Goal: Task Accomplishment & Management: Manage account settings

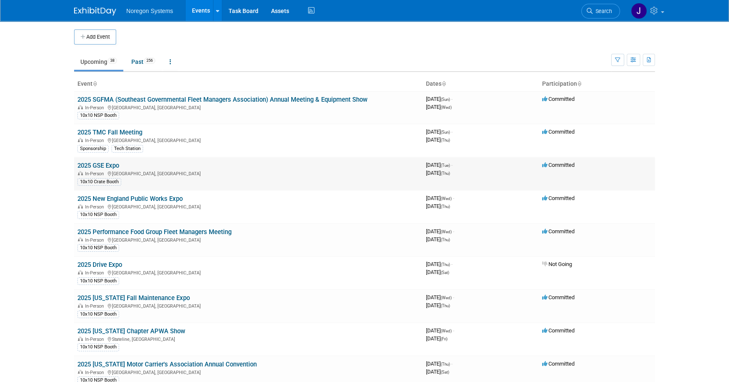
click at [106, 163] on link "2025 GSE Expo" at bounding box center [98, 166] width 42 height 8
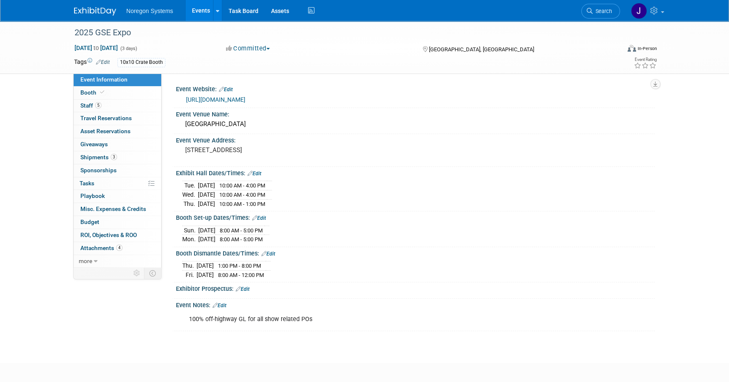
click at [105, 85] on link "Event Information" at bounding box center [118, 80] width 88 height 13
click at [104, 91] on span at bounding box center [102, 92] width 8 height 6
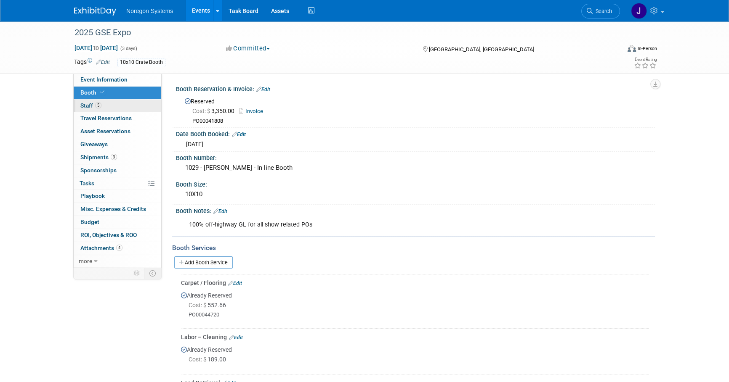
click at [129, 106] on link "5 Staff 5" at bounding box center [118, 106] width 88 height 13
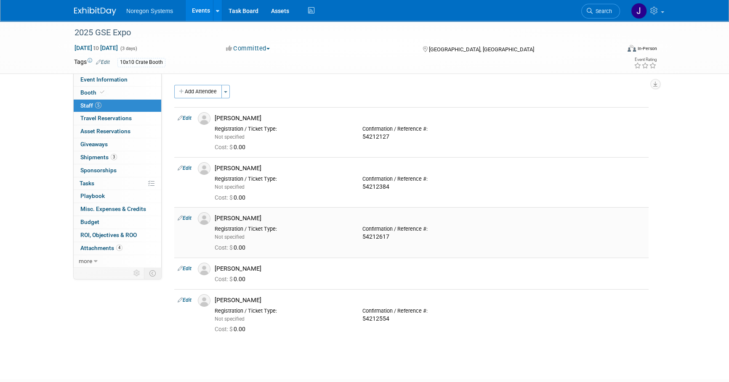
click at [185, 218] on link "Edit" at bounding box center [185, 218] width 14 height 6
select select "e501b60e-9156-4324-ae59-cb9895c2e7aa"
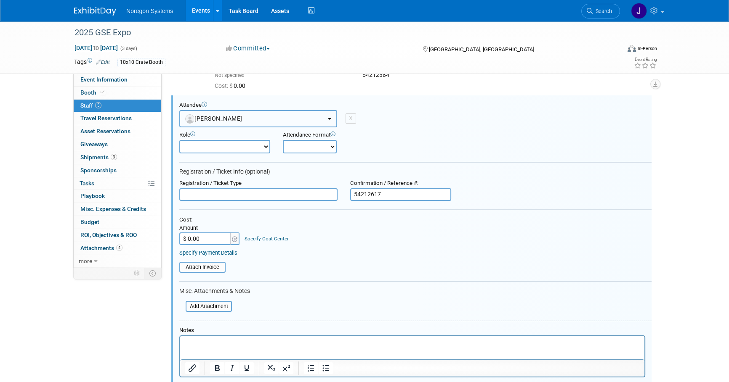
click at [240, 116] on button "Hilary Olson" at bounding box center [258, 118] width 158 height 17
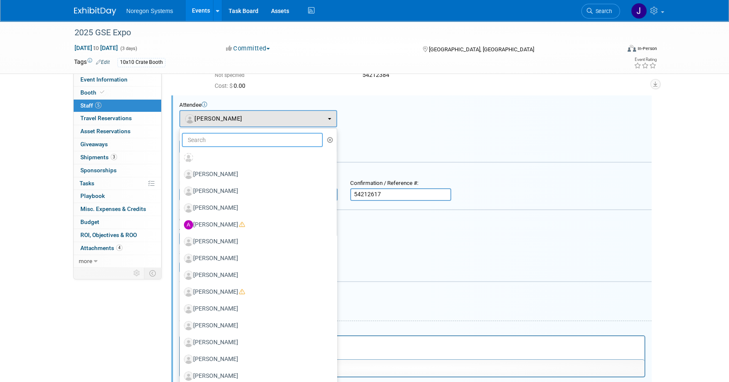
click at [233, 143] on input "text" at bounding box center [252, 140] width 141 height 14
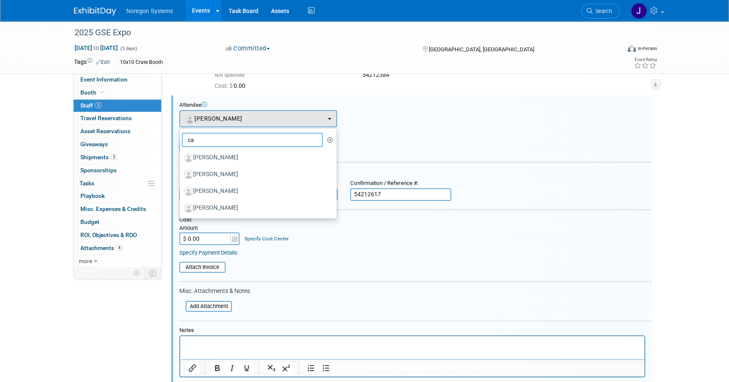
type input "c"
type input "ka"
click at [237, 157] on label "[PERSON_NAME]" at bounding box center [256, 157] width 144 height 13
click at [181, 157] on input "[PERSON_NAME]" at bounding box center [177, 156] width 5 height 5
select select "948f7f4d-9ab4-4243-83a6-c888be8e634c"
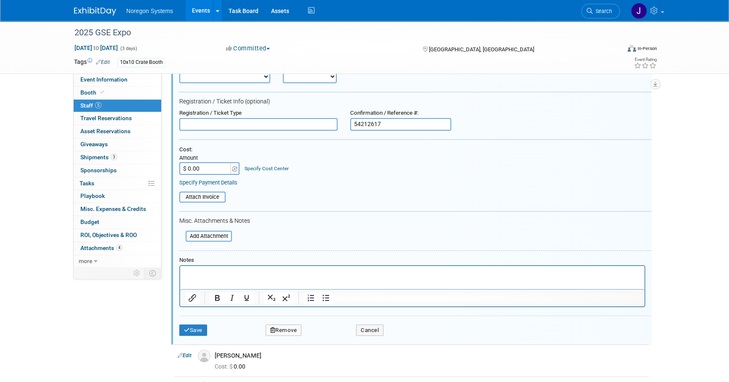
scroll to position [188, 0]
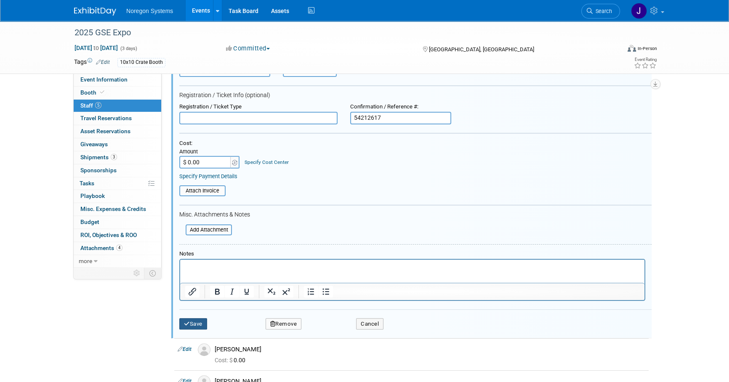
click at [201, 326] on button "Save" at bounding box center [193, 324] width 28 height 12
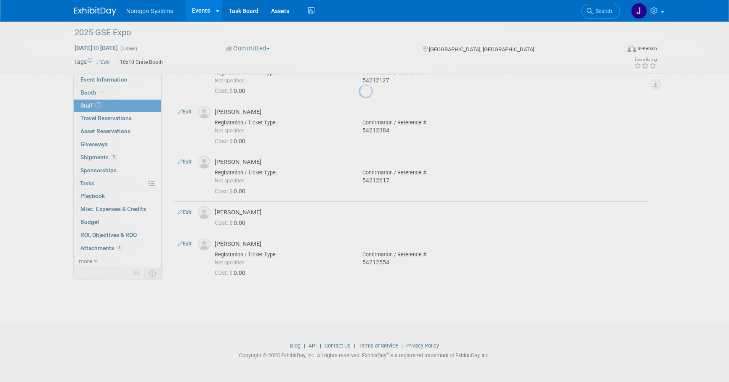
scroll to position [56, 0]
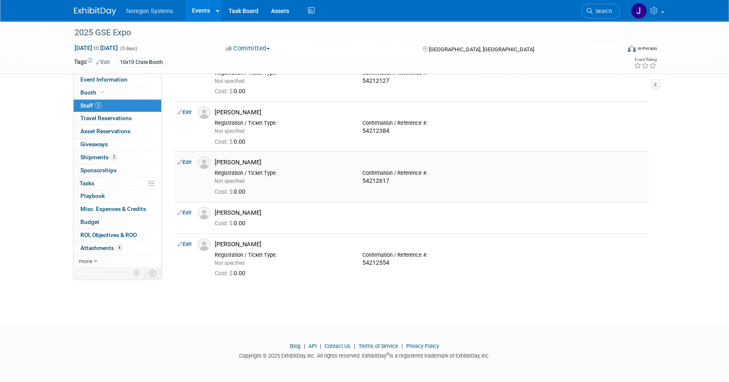
click at [208, 165] on img at bounding box center [204, 163] width 13 height 13
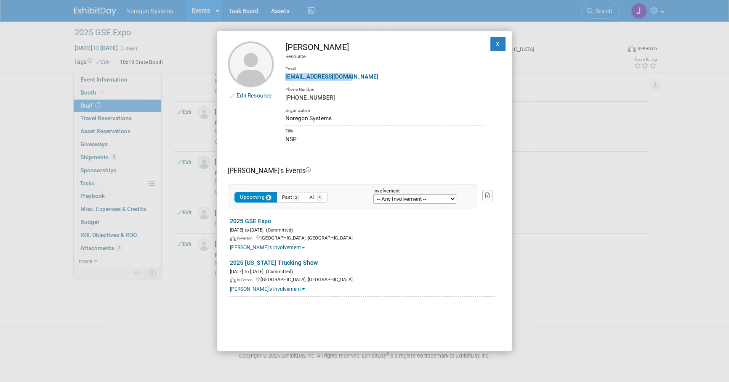
drag, startPoint x: 355, startPoint y: 77, endPoint x: 280, endPoint y: 73, distance: 74.6
click at [280, 73] on td "Karl Von Mohr Resource Email kvonmohr@noregon.com Phone Number 702-561-8122 Org…" at bounding box center [379, 92] width 210 height 103
copy link "kvonmohr@noregon.com"
click at [361, 49] on div "[PERSON_NAME]" at bounding box center [384, 47] width 199 height 12
drag, startPoint x: 356, startPoint y: 47, endPoint x: 283, endPoint y: 40, distance: 72.7
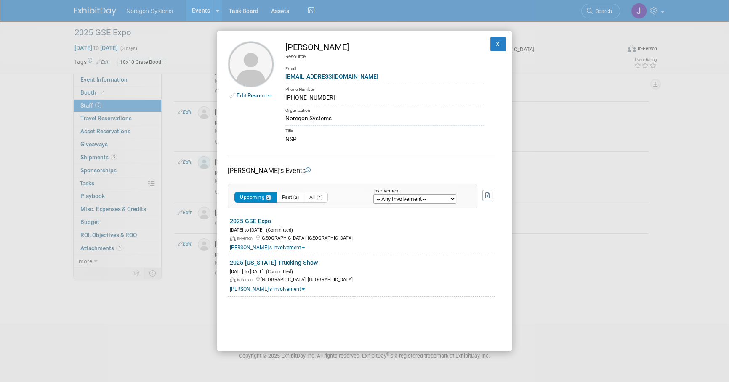
click at [283, 40] on div "Edit Resource Karl Von Mohr Resource Email kvonmohr@noregon.com Phone Number 70…" at bounding box center [364, 191] width 295 height 321
drag, startPoint x: 283, startPoint y: 40, endPoint x: 347, endPoint y: 47, distance: 63.9
click at [347, 47] on div "[PERSON_NAME]" at bounding box center [384, 47] width 199 height 12
drag, startPoint x: 355, startPoint y: 47, endPoint x: 287, endPoint y: 45, distance: 67.8
click at [287, 45] on div "[PERSON_NAME]" at bounding box center [384, 47] width 199 height 12
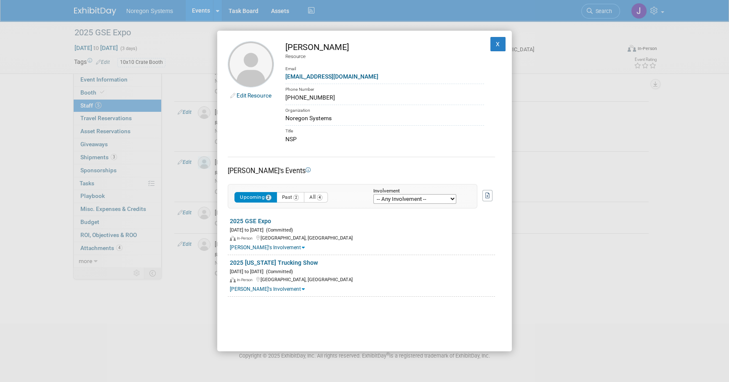
copy div "[PERSON_NAME]"
click at [366, 122] on div "Noregon Systems" at bounding box center [384, 118] width 199 height 9
drag, startPoint x: 324, startPoint y: 97, endPoint x: 285, endPoint y: 97, distance: 38.7
click at [285, 97] on div "702-561-8122" at bounding box center [384, 97] width 199 height 9
copy div "702-561-8122"
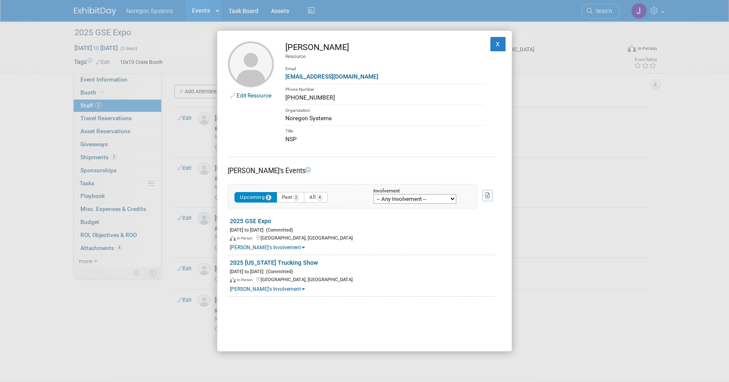
scroll to position [0, 0]
click at [490, 41] on button "X" at bounding box center [497, 44] width 15 height 14
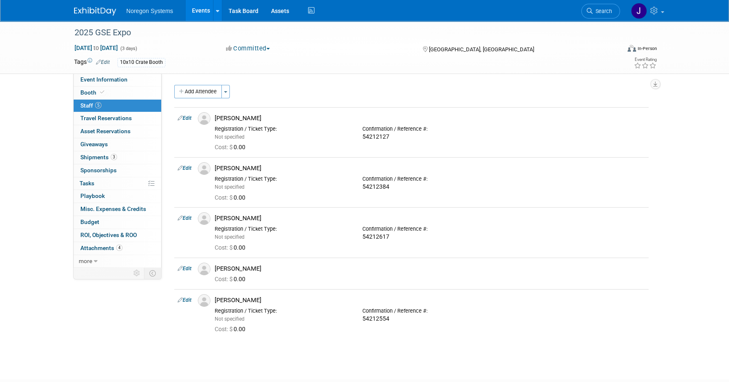
click at [104, 8] on img at bounding box center [95, 11] width 42 height 8
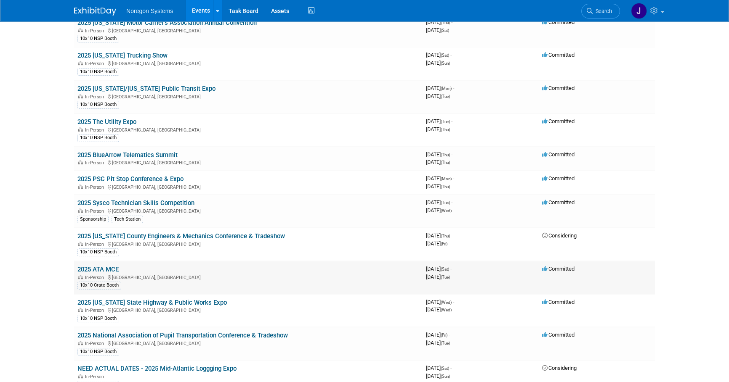
scroll to position [459, 0]
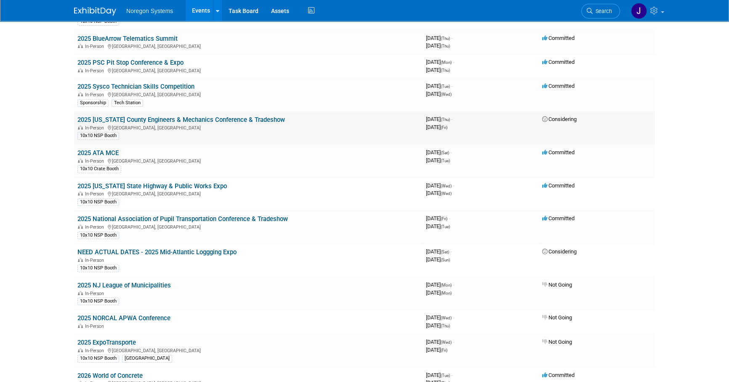
click at [244, 118] on link "2025 [US_STATE] County Engineers & Mechanics Conference & Tradeshow" at bounding box center [180, 120] width 207 height 8
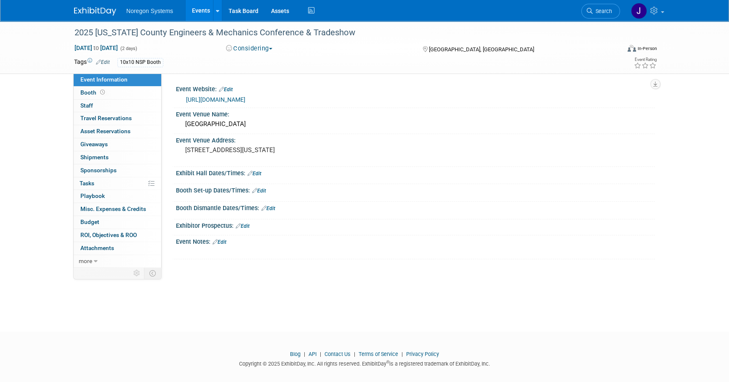
drag, startPoint x: 257, startPoint y: 99, endPoint x: 268, endPoint y: 102, distance: 11.3
click at [245, 99] on link "https://www.ceao.org/aws/CEAO/pt/sd/calendar/363066/_blank/layout_interior/false" at bounding box center [215, 99] width 59 height 7
click at [245, 98] on link "https://www.ceao.org/aws/CEAO/pt/sd/calendar/363066/_blank/layout_interior/false" at bounding box center [215, 99] width 59 height 7
click at [104, 12] on img at bounding box center [95, 11] width 42 height 8
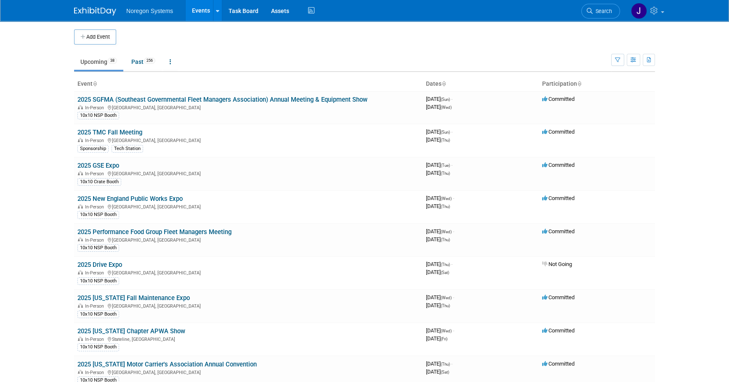
drag, startPoint x: 671, startPoint y: 247, endPoint x: 671, endPoint y: 254, distance: 6.3
click at [671, 247] on body "Noregon Systems Events Add Event Bulk Upload Events Shareable Event Boards Rece…" at bounding box center [364, 191] width 729 height 382
click at [602, 11] on span "Search" at bounding box center [601, 11] width 19 height 6
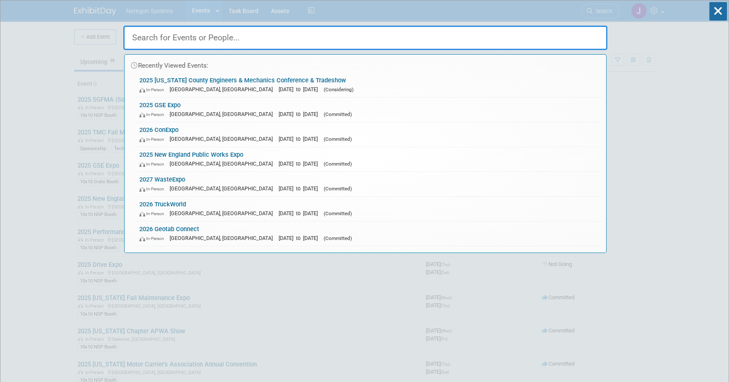
click at [317, 37] on input "text" at bounding box center [365, 38] width 484 height 24
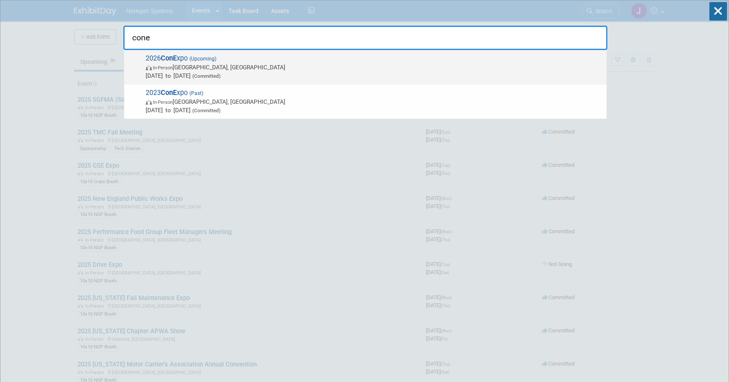
type input "cone"
click at [182, 59] on span "2026 ConE xpo (Upcoming) In-Person [GEOGRAPHIC_DATA], [GEOGRAPHIC_DATA] [DATE] …" at bounding box center [372, 67] width 459 height 26
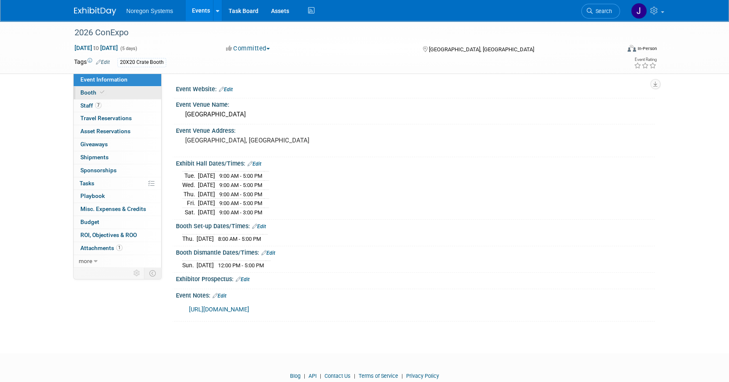
click at [122, 95] on link "Booth" at bounding box center [118, 93] width 88 height 13
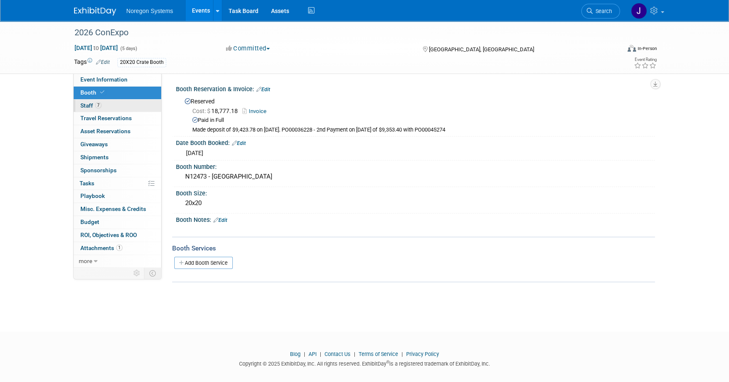
click at [120, 106] on link "7 Staff 7" at bounding box center [118, 106] width 88 height 13
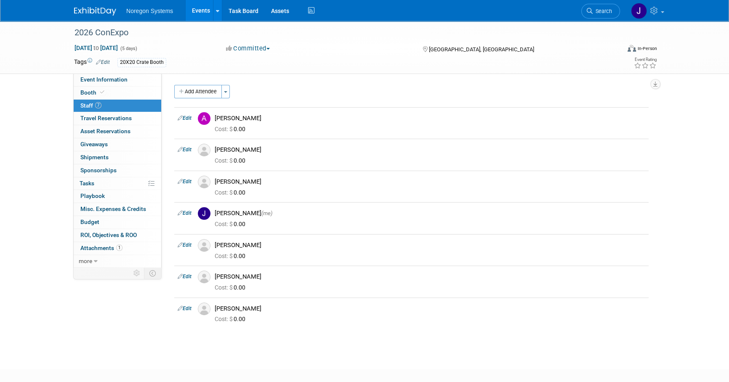
click at [340, 349] on div "2026 ConExpo [DATE] to [DATE] (5 days) [DATE] to [DATE] Committed Committed Con…" at bounding box center [364, 188] width 729 height 334
click at [125, 89] on link "Booth" at bounding box center [118, 93] width 88 height 13
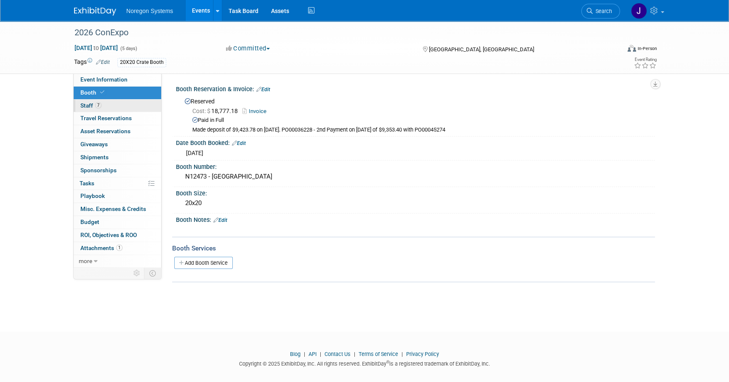
click at [122, 101] on link "7 Staff 7" at bounding box center [118, 106] width 88 height 13
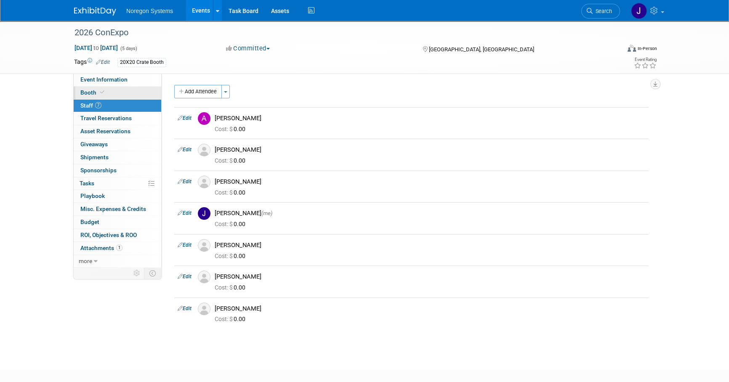
click at [137, 94] on link "Booth" at bounding box center [118, 93] width 88 height 13
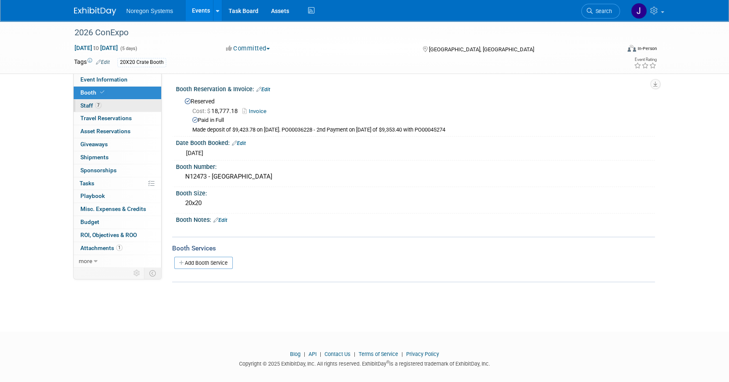
click at [146, 105] on link "7 Staff 7" at bounding box center [118, 106] width 88 height 13
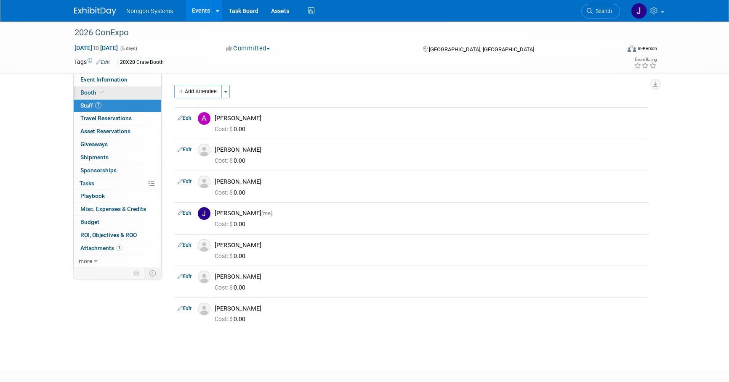
click at [142, 96] on link "Booth" at bounding box center [118, 93] width 88 height 13
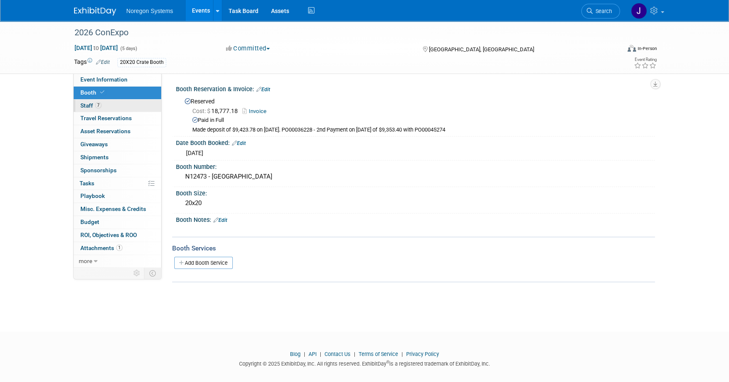
click at [117, 108] on link "7 Staff 7" at bounding box center [118, 106] width 88 height 13
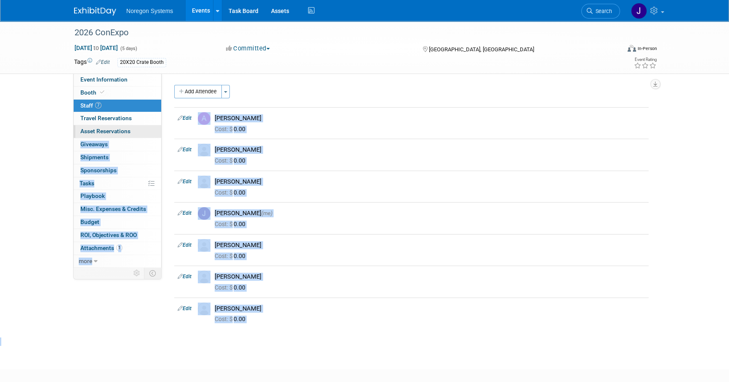
drag, startPoint x: 446, startPoint y: 358, endPoint x: 141, endPoint y: 137, distance: 376.0
click at [141, 137] on div "2026 ConExpo Mar 3, 2026 to Mar 7, 2026 (5 days) Mar 3, 2026 to Mar 7, 2026 Com…" at bounding box center [364, 188] width 729 height 334
click at [299, 337] on div "Add Attendee Toggle Dropdown Quick -Tag Attendees Apply X select all cancel" at bounding box center [411, 211] width 474 height 253
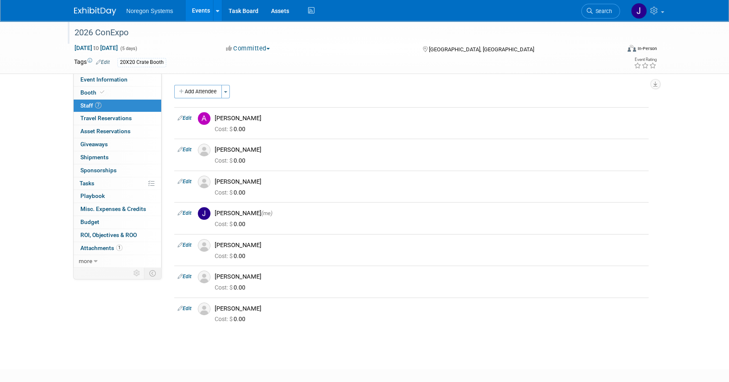
click at [134, 32] on div "2026 ConExpo" at bounding box center [340, 32] width 536 height 15
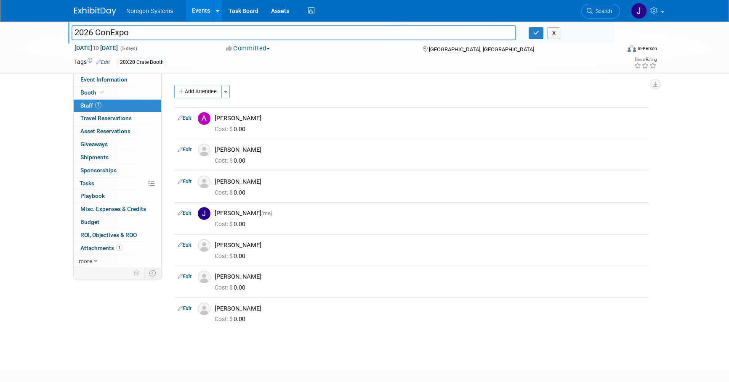
drag, startPoint x: 141, startPoint y: 31, endPoint x: 45, endPoint y: 32, distance: 96.8
click at [45, 32] on div "2026 ConExpo 2026 ConExpo X Mar 3, 2026 to Mar 7, 2026 (5 days) Mar 3, 2026 to …" at bounding box center [364, 47] width 729 height 53
click at [123, 88] on link "Booth" at bounding box center [118, 93] width 88 height 13
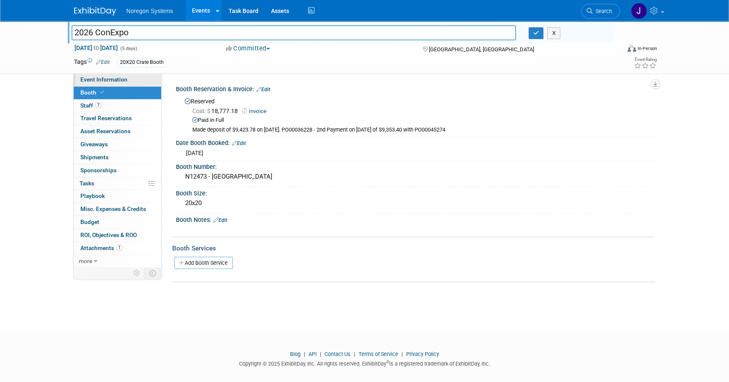
click at [126, 80] on span "Event Information" at bounding box center [103, 79] width 47 height 7
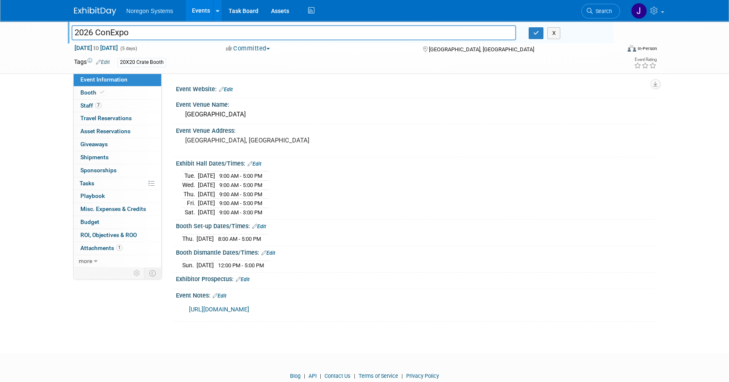
drag, startPoint x: 289, startPoint y: 256, endPoint x: 168, endPoint y: 108, distance: 191.9
click at [168, 108] on div "Event Website: Edit Event Venue Name: North Hall Las Vegas, NV Edit X" at bounding box center [408, 171] width 493 height 194
copy div "Event Website: Edit Event Venue Name: North Hall Event Venue Address: Las Vegas…"
click at [603, 15] on link "Search" at bounding box center [600, 11] width 39 height 15
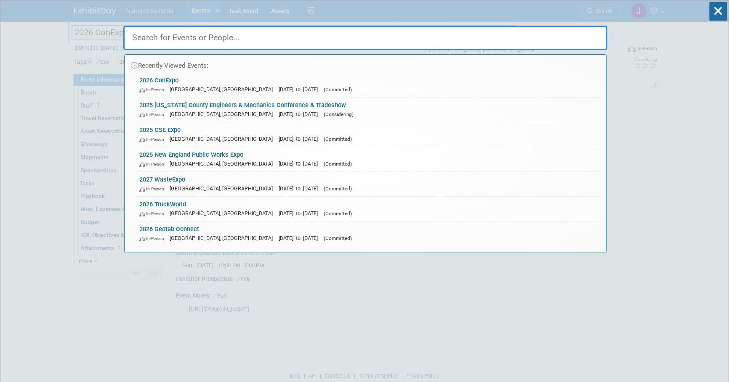
click at [414, 40] on input "text" at bounding box center [365, 38] width 484 height 24
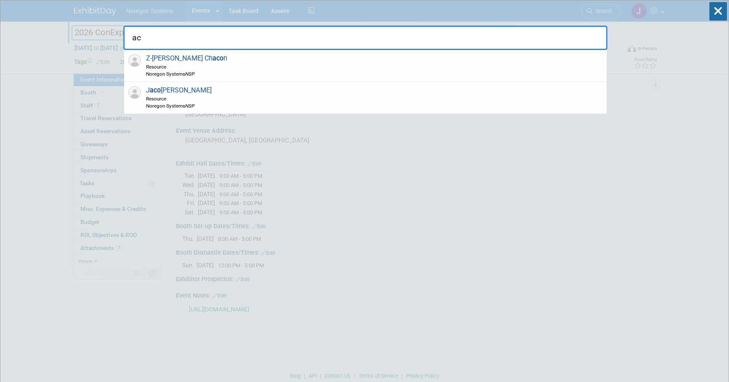
type input "a"
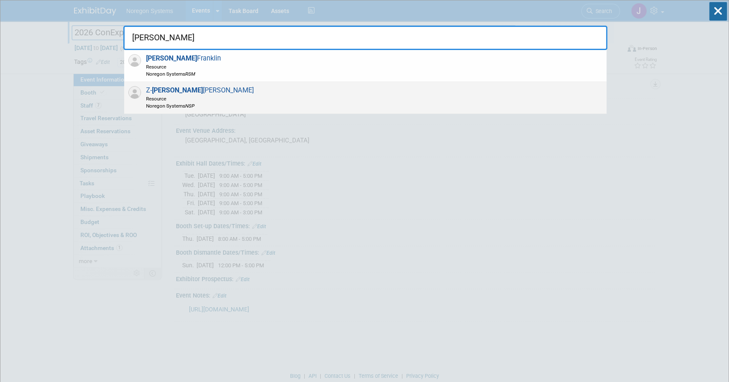
type input "scott"
click at [310, 86] on div "Z- Scott Collett Resource Noregon Systems NSP" at bounding box center [365, 98] width 482 height 32
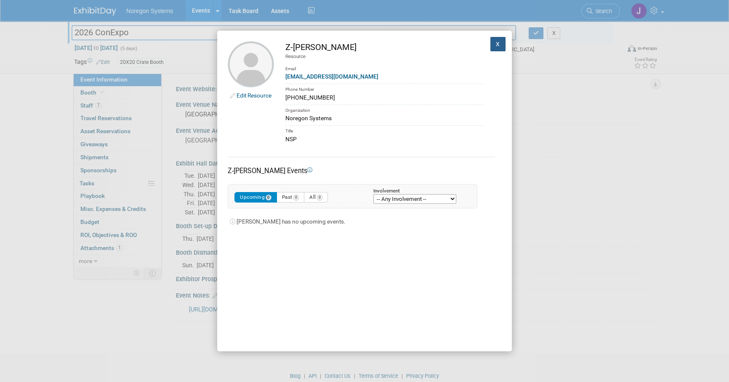
drag, startPoint x: 492, startPoint y: 46, endPoint x: 587, endPoint y: 17, distance: 99.1
click at [493, 46] on button "X" at bounding box center [497, 44] width 15 height 14
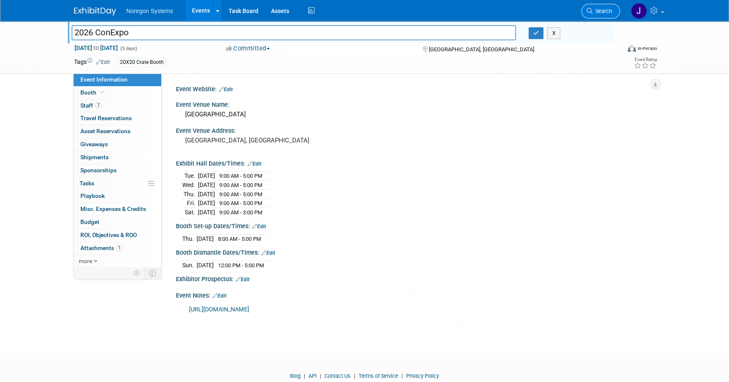
click at [608, 11] on span "Search" at bounding box center [601, 11] width 19 height 6
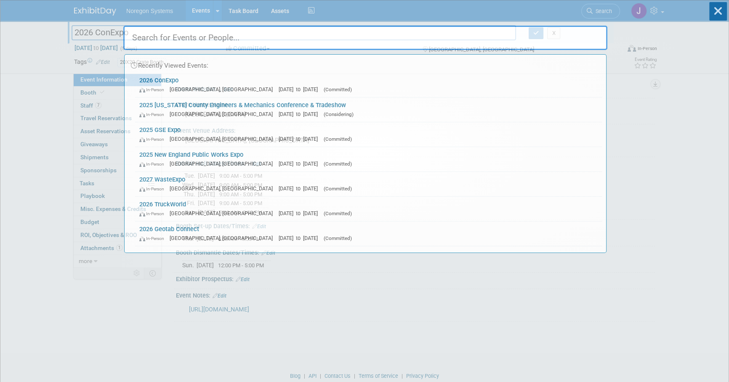
click at [478, 27] on input "text" at bounding box center [365, 38] width 484 height 24
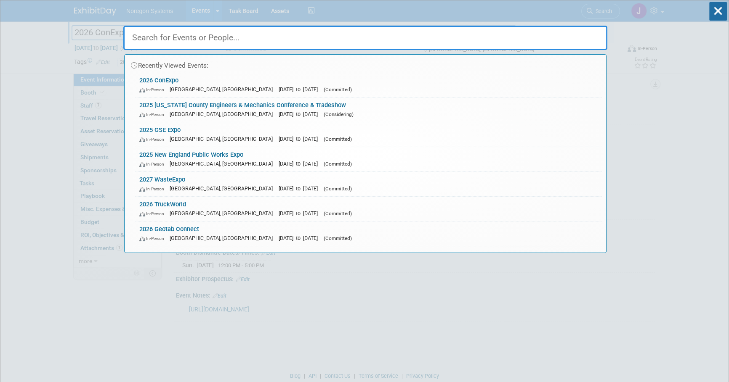
click at [450, 42] on input "text" at bounding box center [365, 38] width 484 height 24
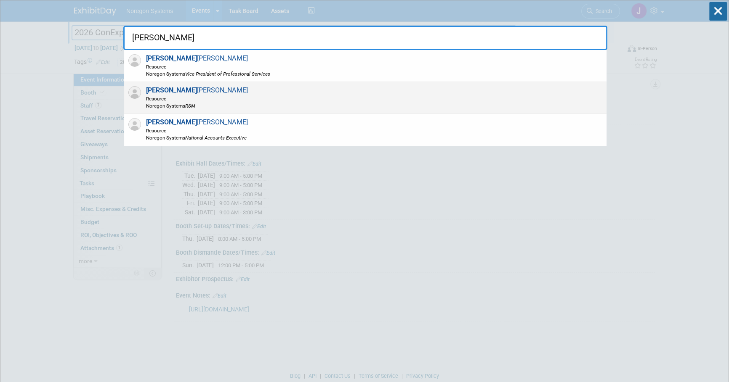
type input "paul"
drag, startPoint x: 204, startPoint y: 96, endPoint x: 234, endPoint y: 100, distance: 29.7
click at [204, 96] on div "Paul Handberg Resource Noregon Systems RSM" at bounding box center [365, 98] width 482 height 32
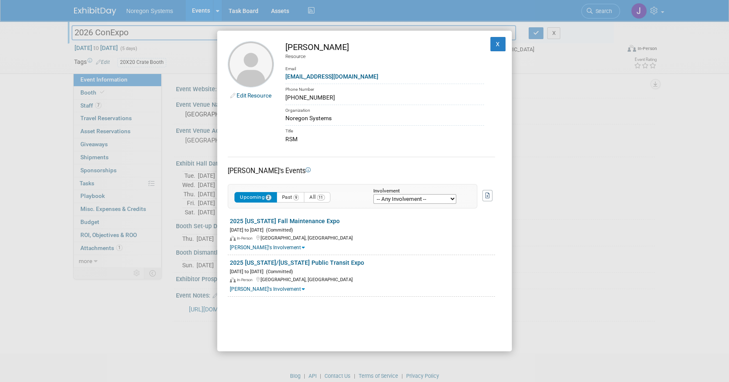
click at [263, 94] on link "Edit Resource" at bounding box center [253, 95] width 35 height 7
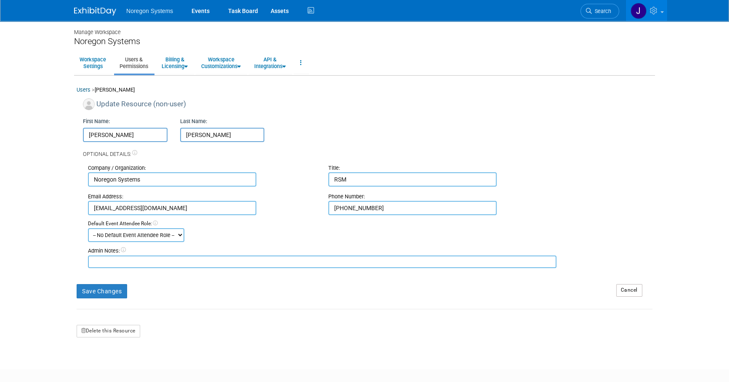
click at [89, 134] on input "[PERSON_NAME]" at bounding box center [125, 135] width 85 height 14
type input "Z-[PERSON_NAME]"
click at [255, 336] on form "Update Resource (non-user) First Name: Z-[PERSON_NAME] Last Name: [PERSON_NAME]…" at bounding box center [365, 218] width 576 height 240
click at [106, 295] on button "Save Changes" at bounding box center [102, 291] width 50 height 14
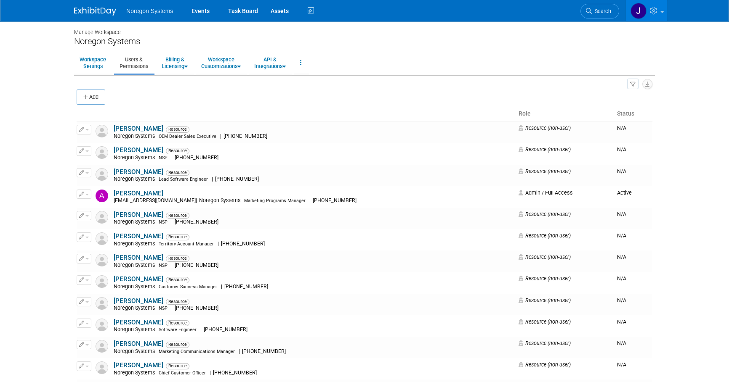
click at [598, 19] on li "Search" at bounding box center [599, 10] width 39 height 21
click at [598, 11] on span "Search" at bounding box center [601, 11] width 19 height 6
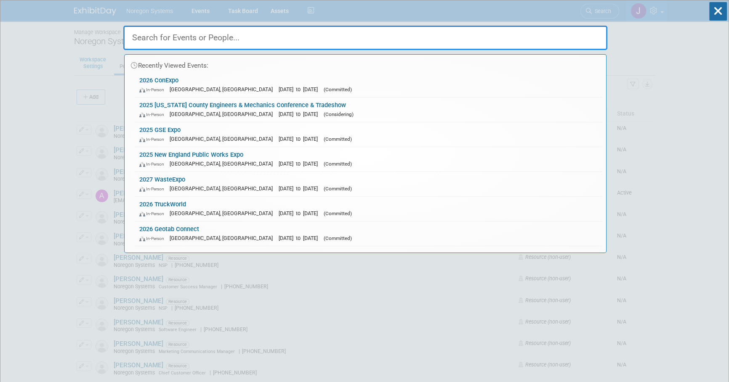
click at [480, 38] on input "text" at bounding box center [365, 38] width 484 height 24
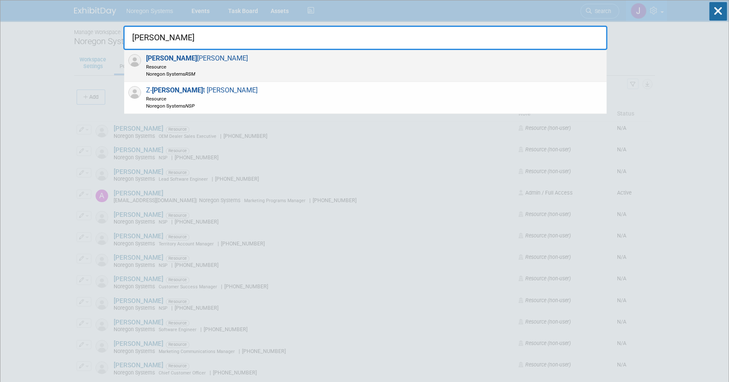
type input "scot"
click at [354, 66] on div "Scot t Franklin Resource Noregon Systems RSM" at bounding box center [365, 66] width 482 height 32
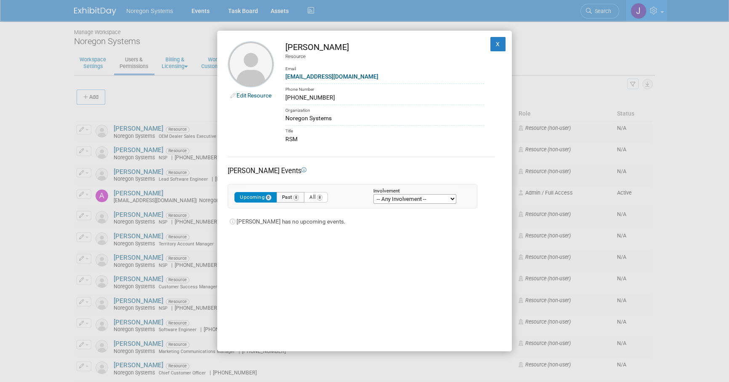
click at [287, 200] on button "Past 8" at bounding box center [290, 197] width 28 height 11
click at [241, 199] on button "Upcoming 0" at bounding box center [255, 197] width 42 height 11
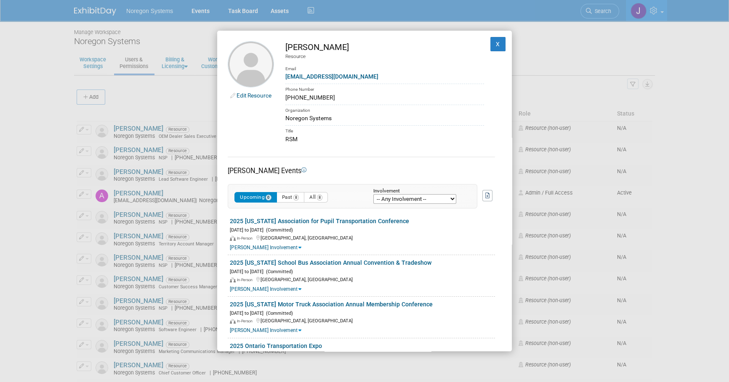
click at [258, 95] on link "Edit Resource" at bounding box center [253, 95] width 35 height 7
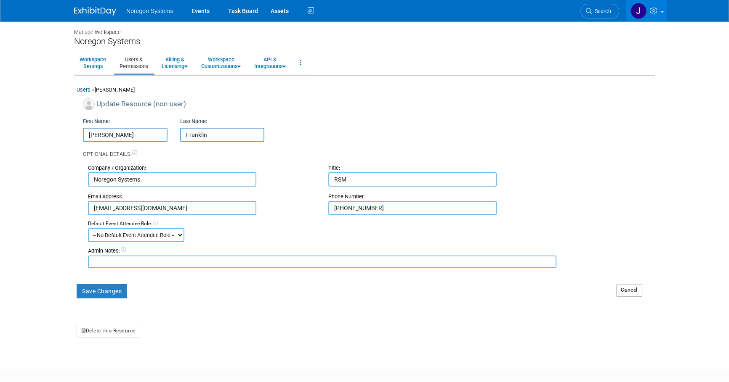
click at [89, 131] on input "[PERSON_NAME]" at bounding box center [125, 135] width 85 height 14
type input "Z-[PERSON_NAME]"
click at [275, 281] on div "Save Changes" at bounding box center [339, 288] width 539 height 21
click at [107, 290] on button "Save Changes" at bounding box center [102, 291] width 50 height 14
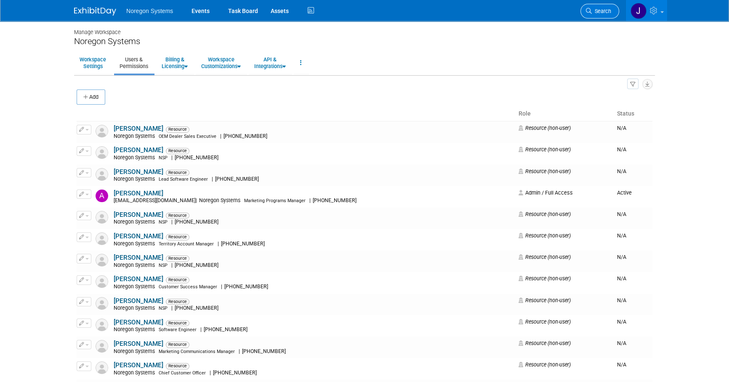
click at [594, 9] on span "Search" at bounding box center [601, 11] width 19 height 6
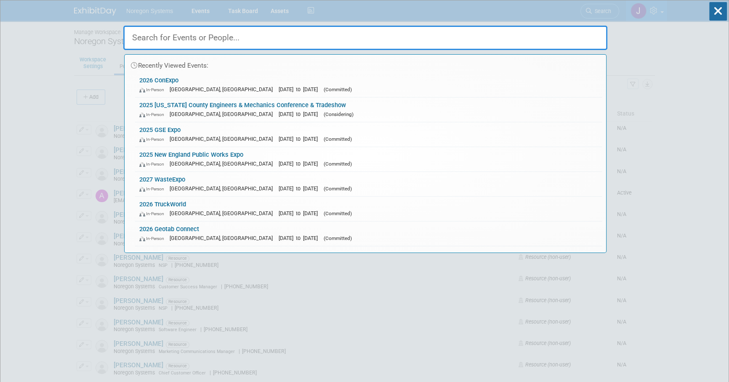
click at [468, 32] on input "text" at bounding box center [365, 38] width 484 height 24
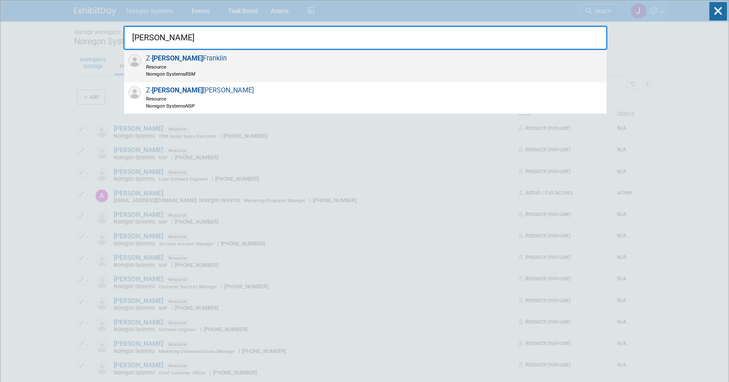
click at [216, 61] on div "Z- Scott Franklin Resource Noregon Systems RSM" at bounding box center [365, 66] width 482 height 32
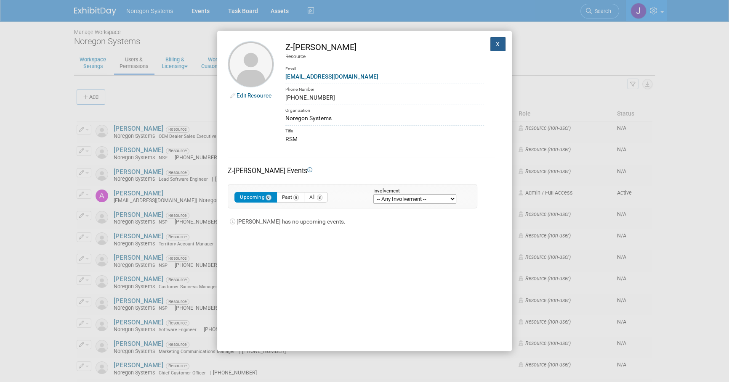
drag, startPoint x: 492, startPoint y: 42, endPoint x: 616, endPoint y: 17, distance: 127.0
click at [495, 42] on button "X" at bounding box center [497, 44] width 15 height 14
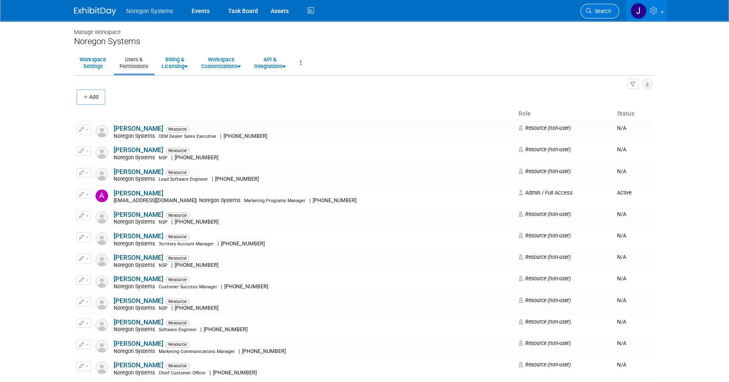
click at [606, 8] on link "Search" at bounding box center [599, 11] width 39 height 15
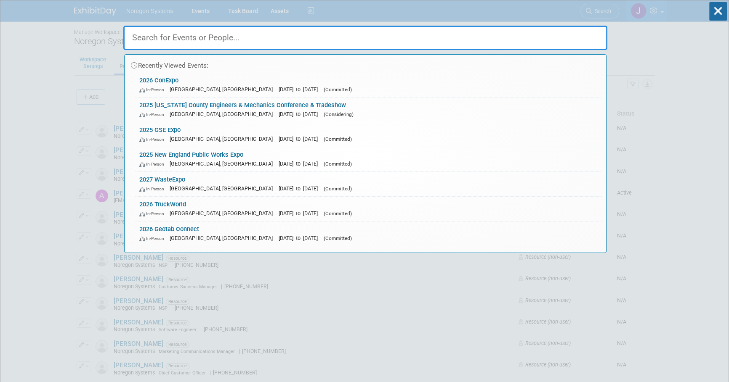
click at [240, 38] on input "text" at bounding box center [365, 38] width 484 height 24
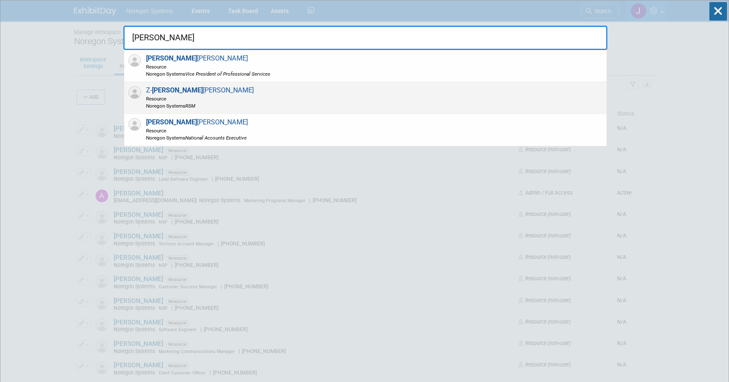
type input "paul"
click at [215, 87] on div "Z- Paul Handberg Resource Noregon Systems RSM" at bounding box center [365, 98] width 482 height 32
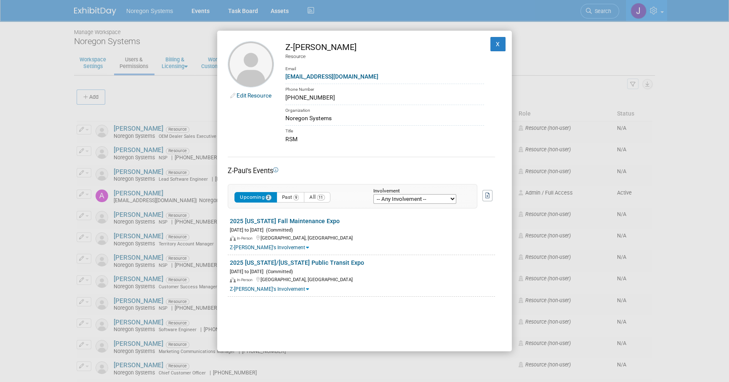
click at [298, 311] on div "Edit Resource Z-Paul Handberg Resource Email phandberg@noregon.com Phone Number…" at bounding box center [364, 191] width 295 height 321
click at [268, 231] on div "Oct 1, 2025 to Oct 2, 2025 (Committed)" at bounding box center [362, 230] width 265 height 8
click at [358, 280] on div "In-Person Rochester, MN" at bounding box center [362, 280] width 265 height 8
click at [361, 231] on div "Oct 1, 2025 to Oct 2, 2025 (Committed)" at bounding box center [362, 230] width 265 height 8
click at [359, 281] on div "In-Person Rochester, MN" at bounding box center [362, 280] width 265 height 8
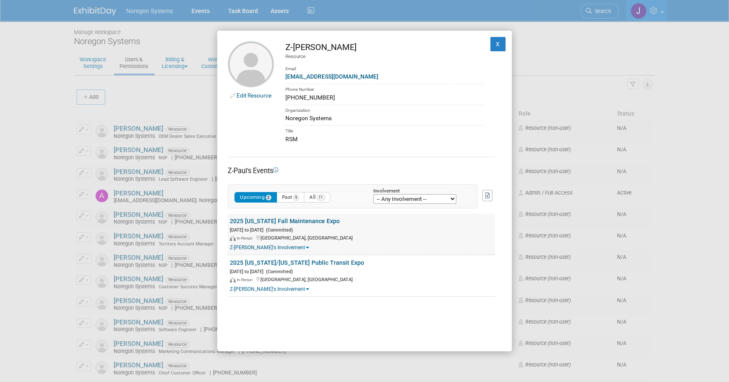
click at [362, 236] on div "In-Person St. Cloud, MN" at bounding box center [362, 238] width 265 height 8
click at [356, 269] on div "Oct 6, 2025 to Oct 7, 2025 (Committed)" at bounding box center [362, 272] width 265 height 8
click at [365, 231] on div "Oct 1, 2025 to Oct 2, 2025 (Committed)" at bounding box center [362, 230] width 265 height 8
click at [372, 269] on div "Oct 6, 2025 to Oct 7, 2025 (Committed)" at bounding box center [362, 272] width 265 height 8
click at [386, 310] on div "Edit Resource Z-Paul Handberg Resource Email phandberg@noregon.com Phone Number…" at bounding box center [364, 191] width 295 height 321
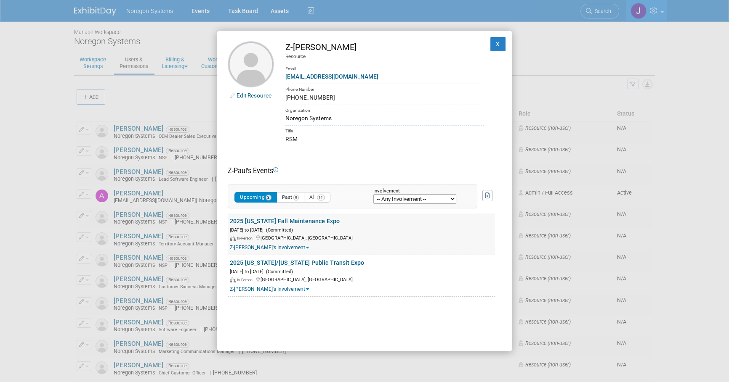
drag, startPoint x: 382, startPoint y: 203, endPoint x: 372, endPoint y: 243, distance: 40.9
click at [382, 203] on select "-- Any Involvement -- Created the event Tagged as Attendee Tagged in Travel Res…" at bounding box center [414, 199] width 83 height 10
click at [373, 241] on div "In-Person St. Cloud, MN" at bounding box center [362, 238] width 265 height 8
click at [332, 300] on div "Edit Resource Z-Paul Handberg Resource Email phandberg@noregon.com Phone Number…" at bounding box center [364, 191] width 295 height 321
click at [348, 238] on div "In-Person St. Cloud, MN" at bounding box center [362, 238] width 265 height 8
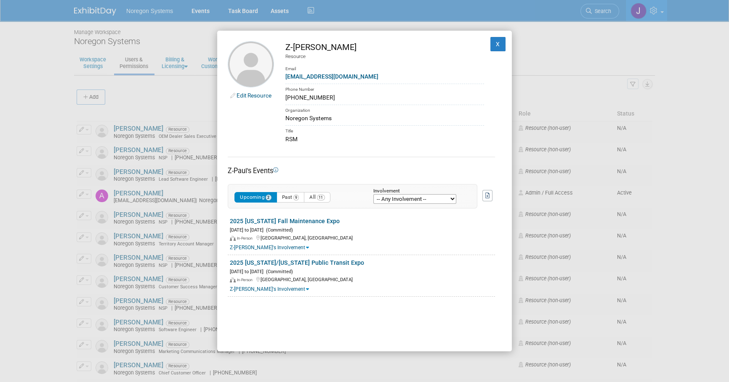
click at [334, 315] on div "Edit Resource Z-Paul Handberg Resource Email phandberg@noregon.com Phone Number…" at bounding box center [364, 191] width 295 height 321
click at [496, 43] on button "X" at bounding box center [497, 44] width 15 height 14
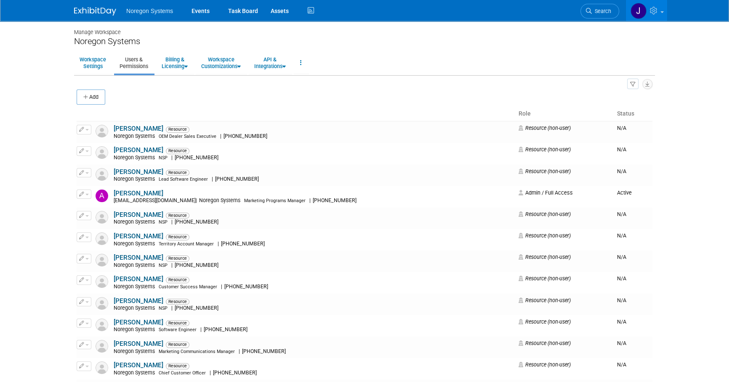
click at [679, 198] on body "Noregon Systems Events Task Board Assets Activity Feed" at bounding box center [364, 191] width 729 height 382
click at [101, 12] on img at bounding box center [95, 11] width 42 height 8
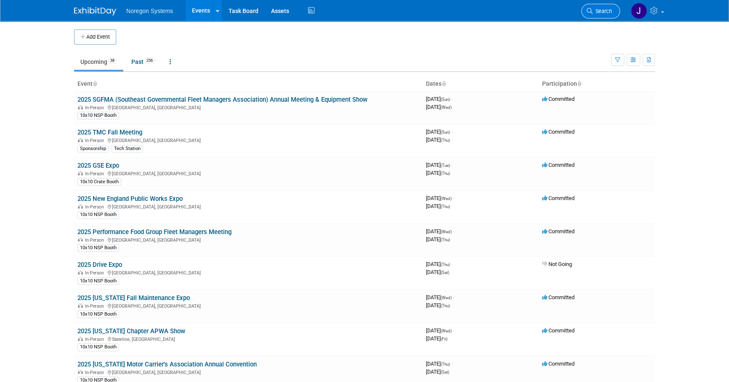
click at [599, 13] on span "Search" at bounding box center [601, 11] width 19 height 6
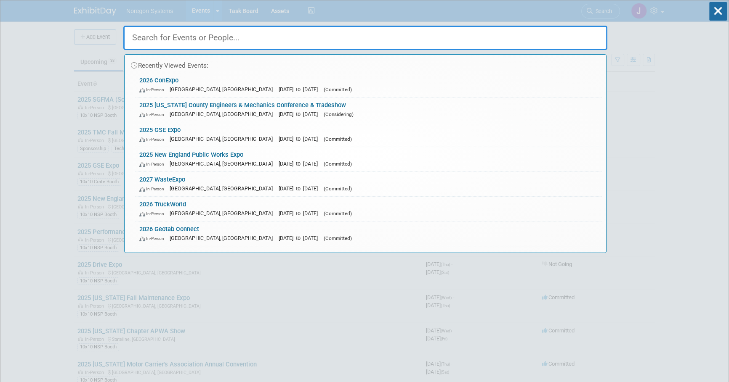
click at [383, 39] on input "text" at bounding box center [365, 38] width 484 height 24
click at [176, 79] on link "2026 ConExpo In-Person Las Vegas, NV Mar 3, 2026 to Mar 7, 2026 (Committed)" at bounding box center [368, 85] width 467 height 24
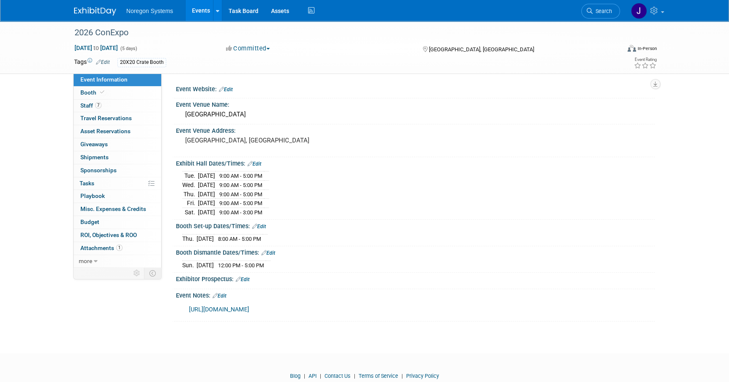
drag, startPoint x: 137, startPoint y: 32, endPoint x: 33, endPoint y: 31, distance: 103.9
click at [33, 31] on div "2026 ConExpo [DATE] to [DATE] (5 days) [DATE] to [DATE] Committed Committed Con…" at bounding box center [364, 47] width 729 height 53
drag, startPoint x: 33, startPoint y: 31, endPoint x: 122, endPoint y: 33, distance: 88.8
click at [122, 33] on div "2026 ConExpo" at bounding box center [340, 32] width 536 height 15
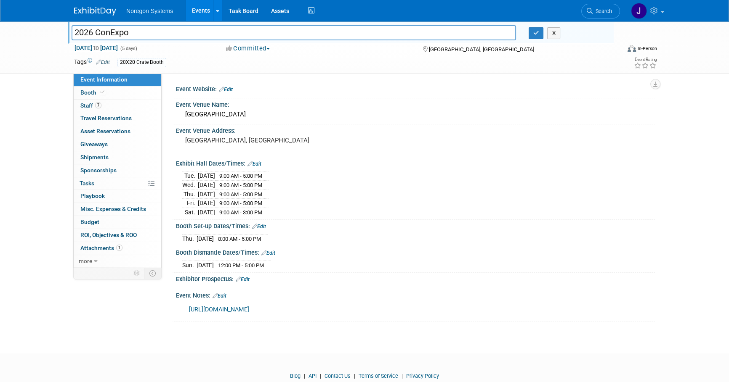
drag, startPoint x: 135, startPoint y: 32, endPoint x: 74, endPoint y: 34, distance: 61.0
click at [74, 34] on input "2026 ConExpo" at bounding box center [294, 32] width 444 height 15
drag, startPoint x: 541, startPoint y: 32, endPoint x: 547, endPoint y: 32, distance: 6.3
click at [542, 32] on button "button" at bounding box center [535, 33] width 15 height 12
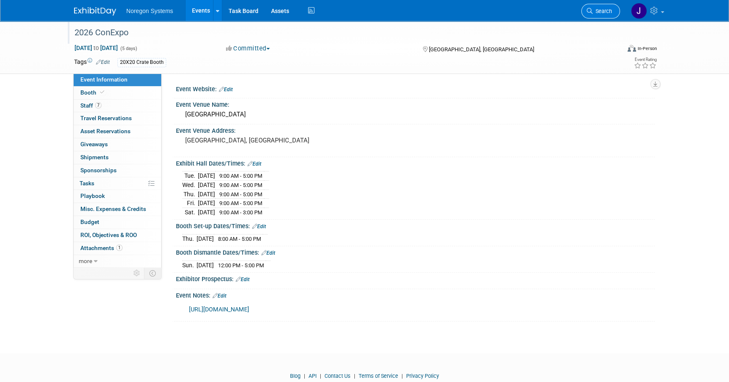
click at [602, 8] on span "Search" at bounding box center [601, 11] width 19 height 6
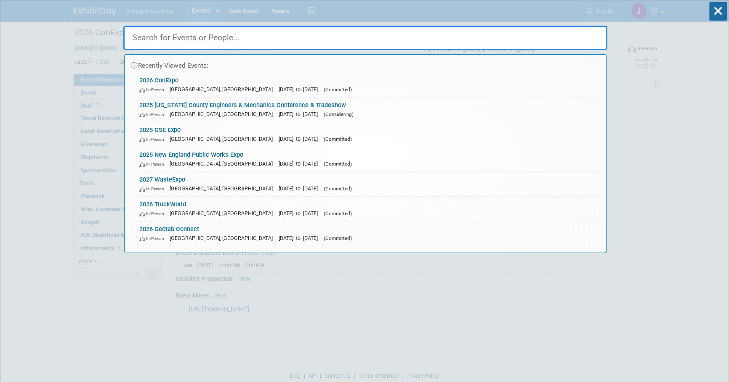
click at [336, 40] on input "text" at bounding box center [365, 38] width 484 height 24
